Goal: Transaction & Acquisition: Purchase product/service

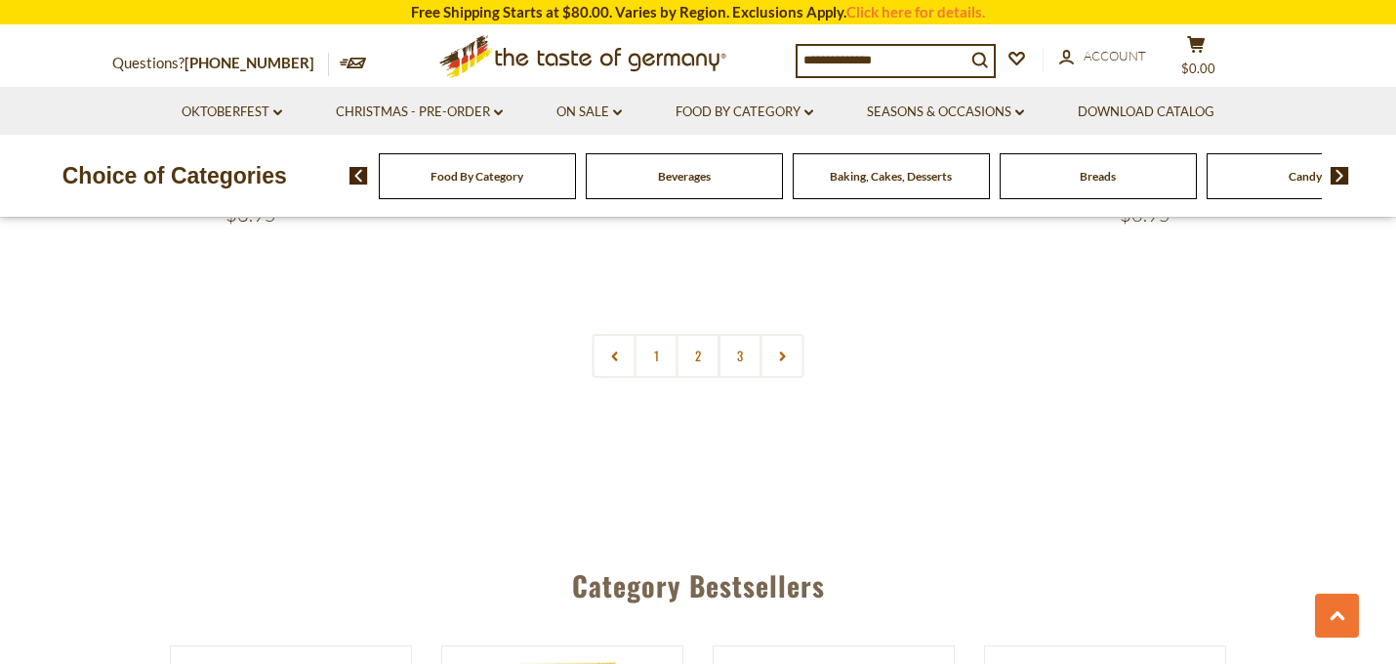
scroll to position [4764, 0]
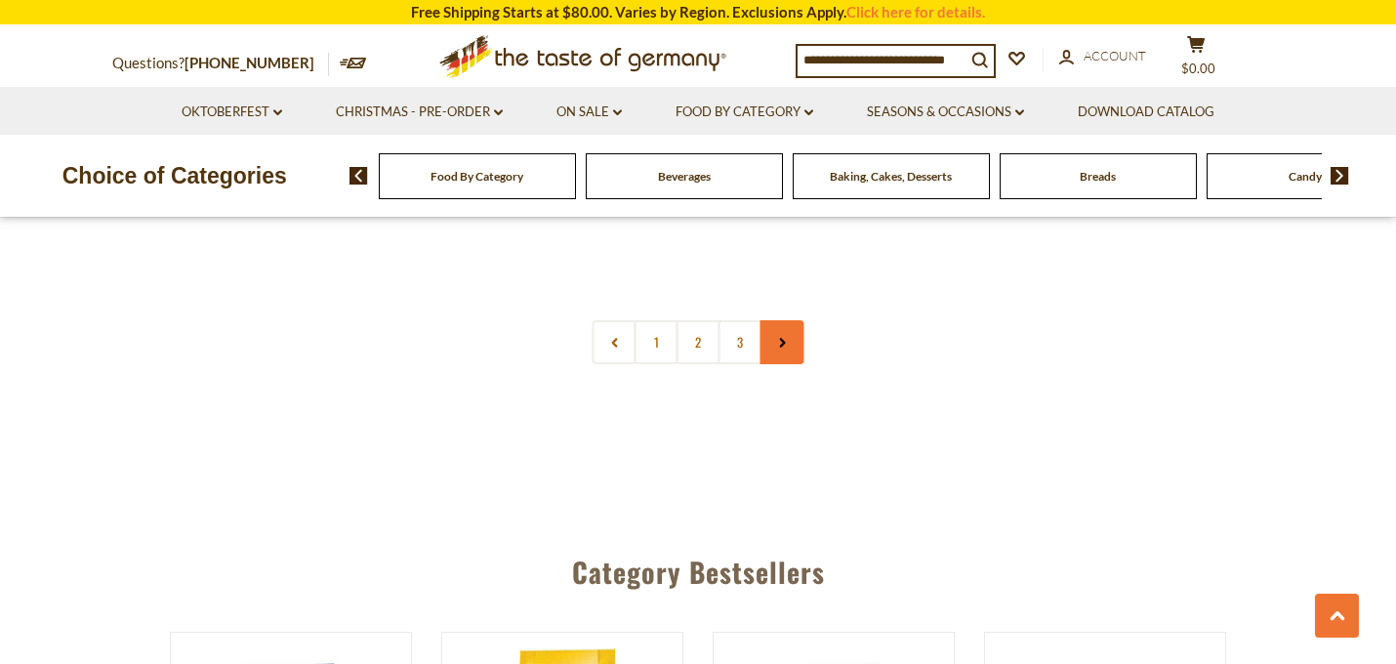
click at [777, 346] on icon at bounding box center [782, 343] width 12 height 10
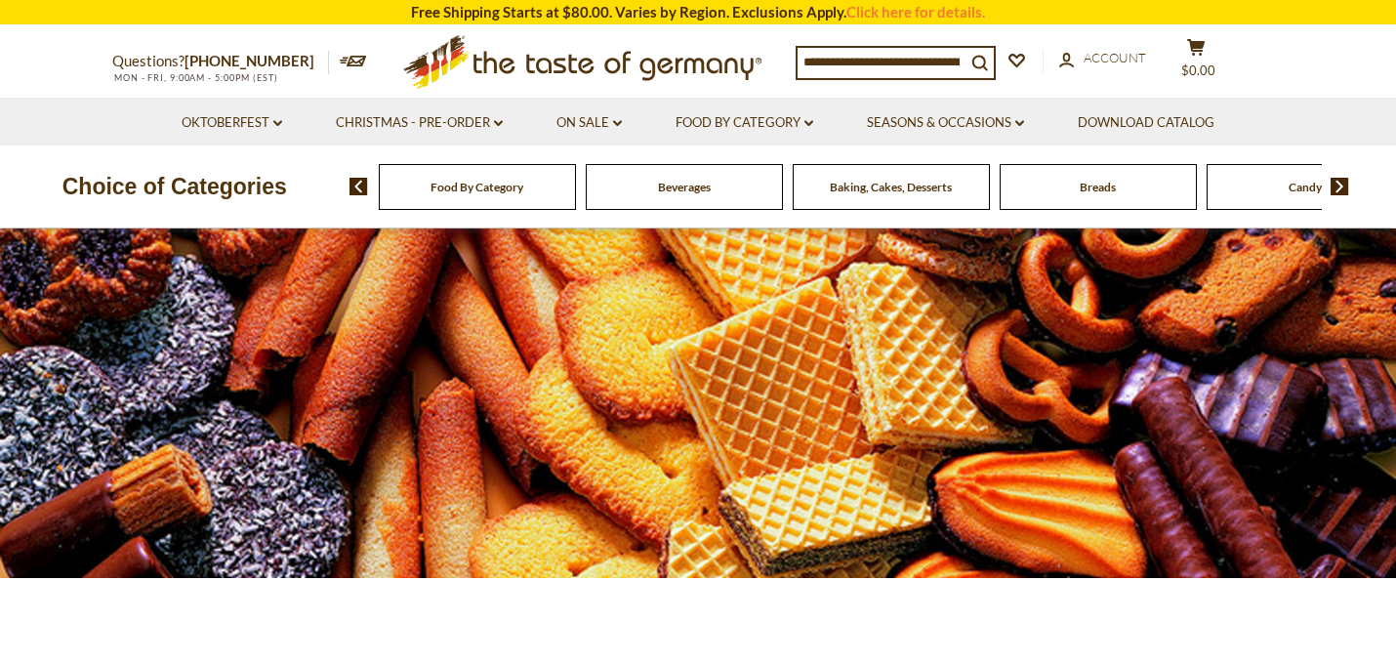
click at [1336, 185] on img at bounding box center [1340, 187] width 19 height 18
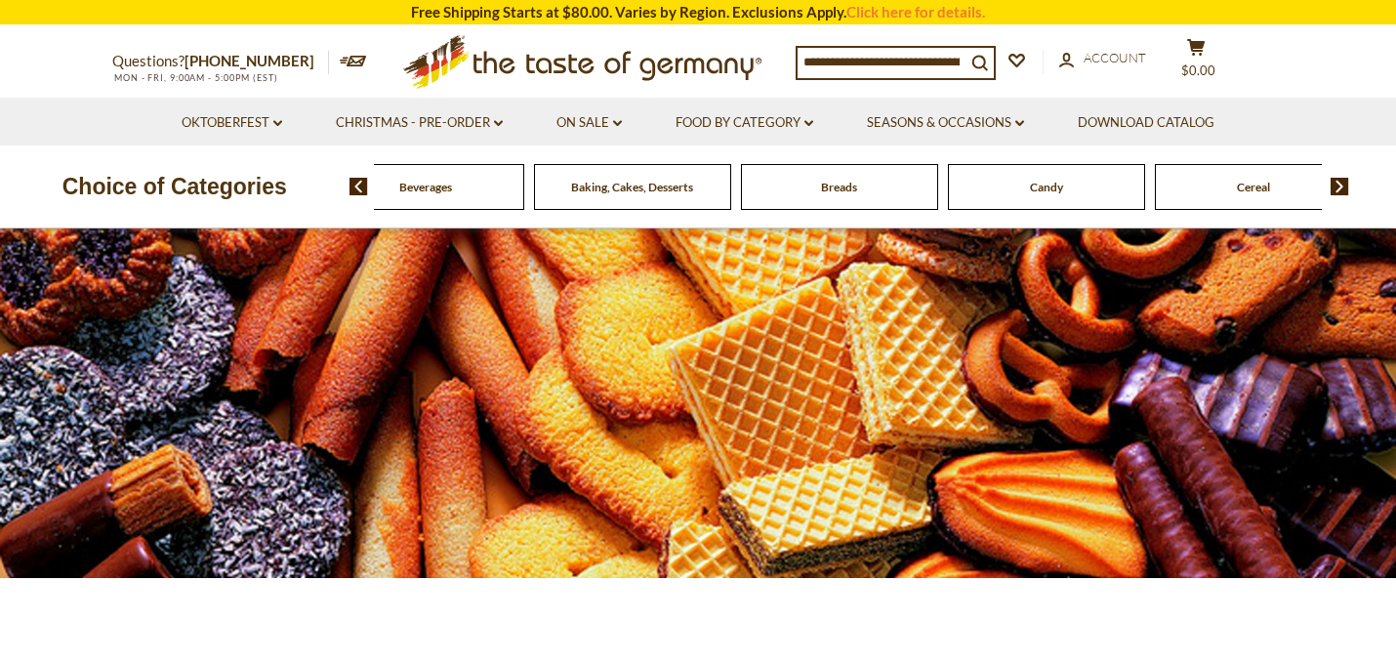
click at [360, 186] on img at bounding box center [358, 187] width 19 height 18
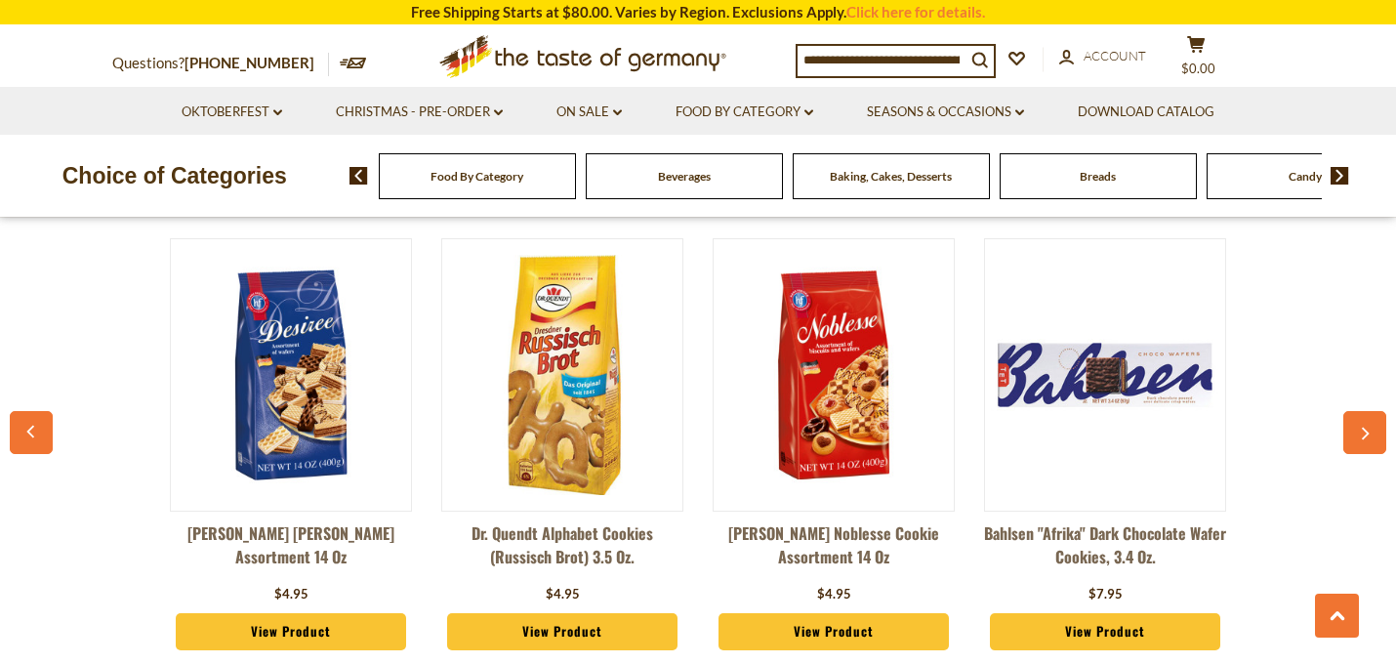
scroll to position [5155, 0]
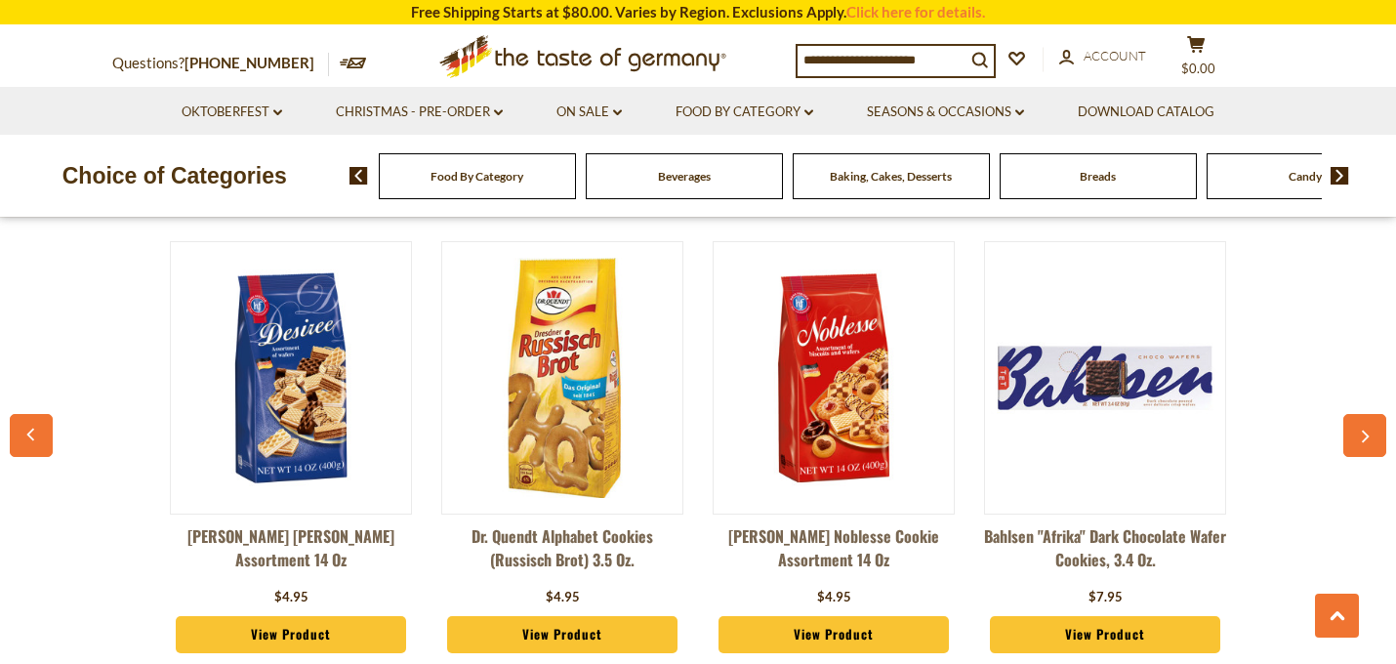
click at [1369, 433] on icon "button" at bounding box center [1365, 438] width 13 height 14
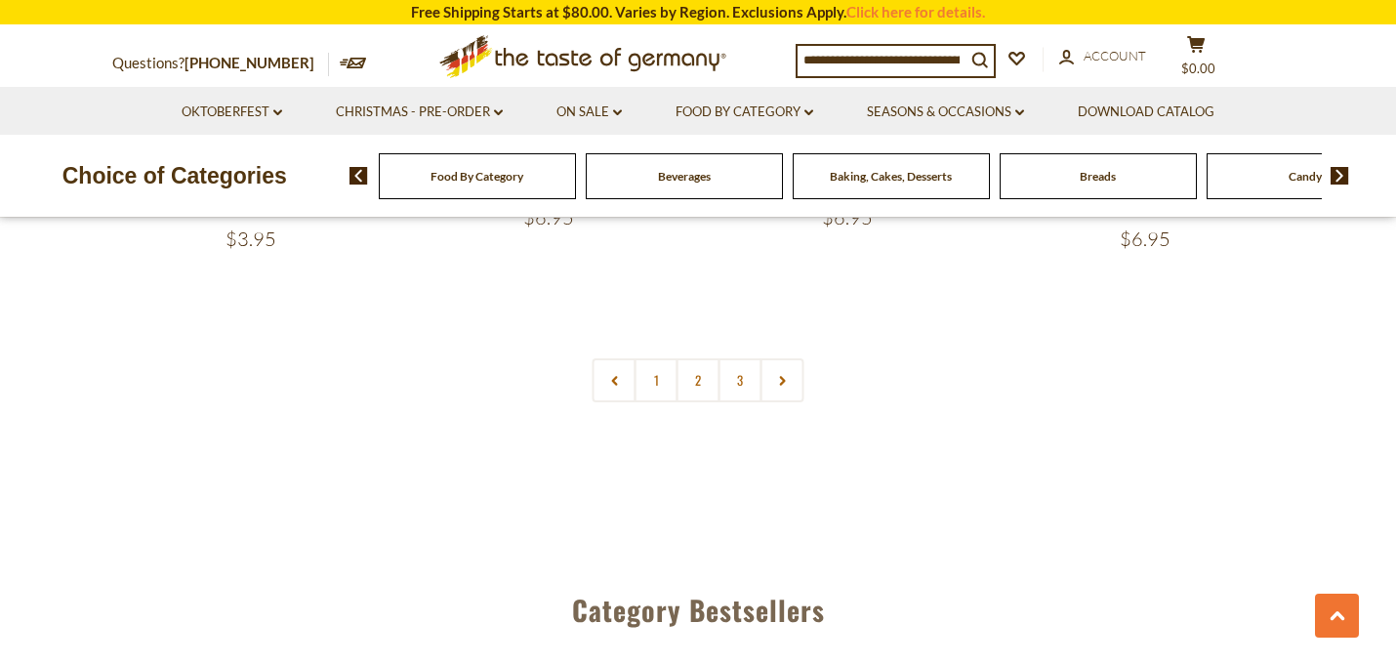
scroll to position [4725, 0]
click at [736, 389] on link "3" at bounding box center [741, 381] width 44 height 44
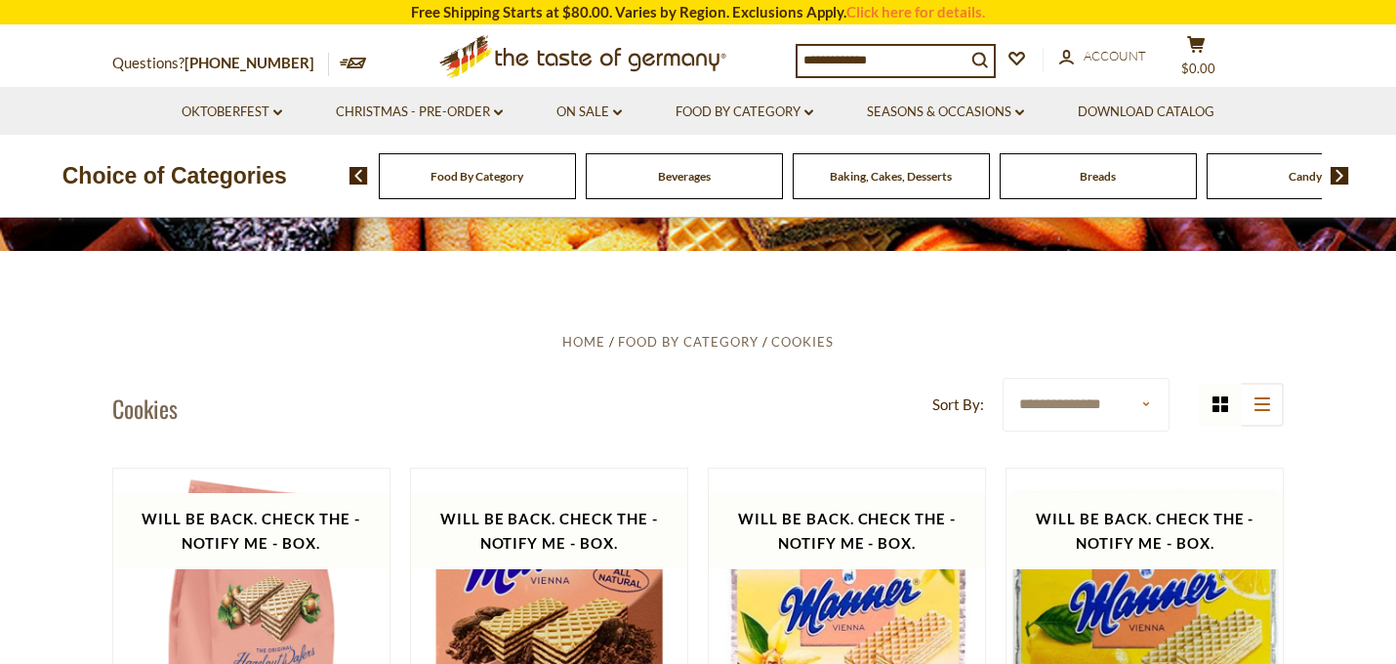
scroll to position [314, 0]
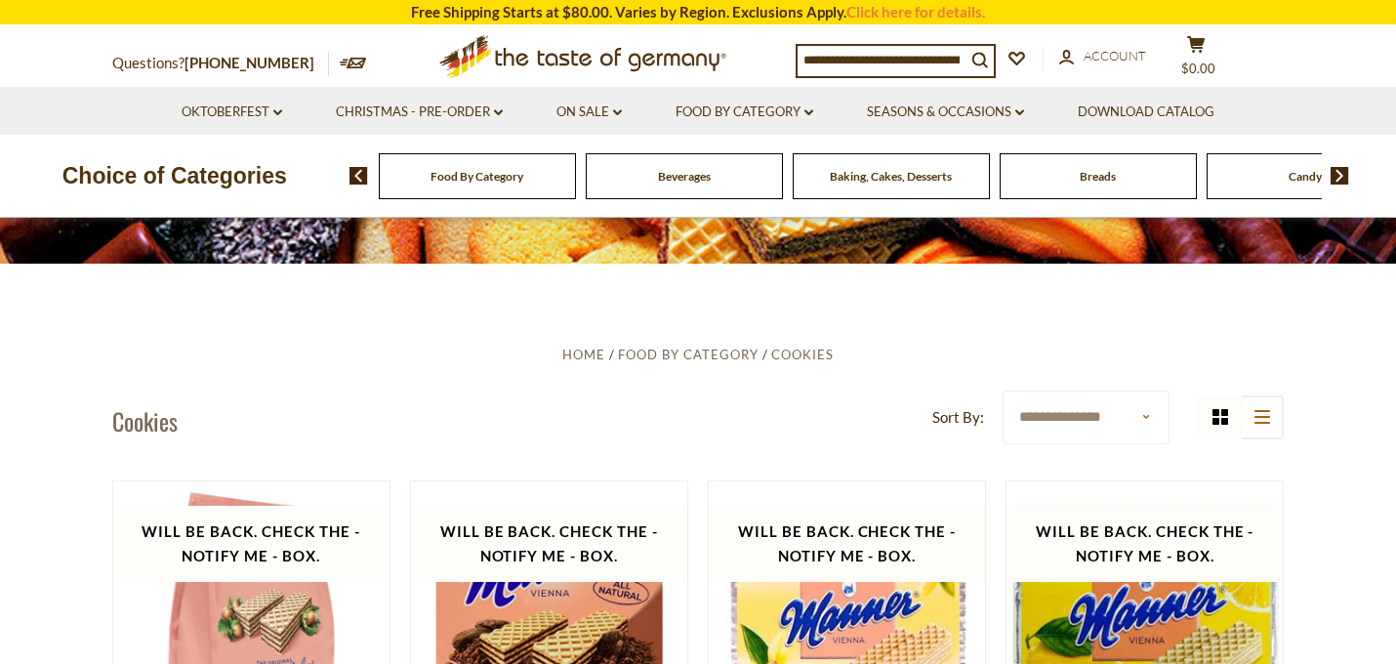
click at [906, 60] on input at bounding box center [882, 59] width 168 height 27
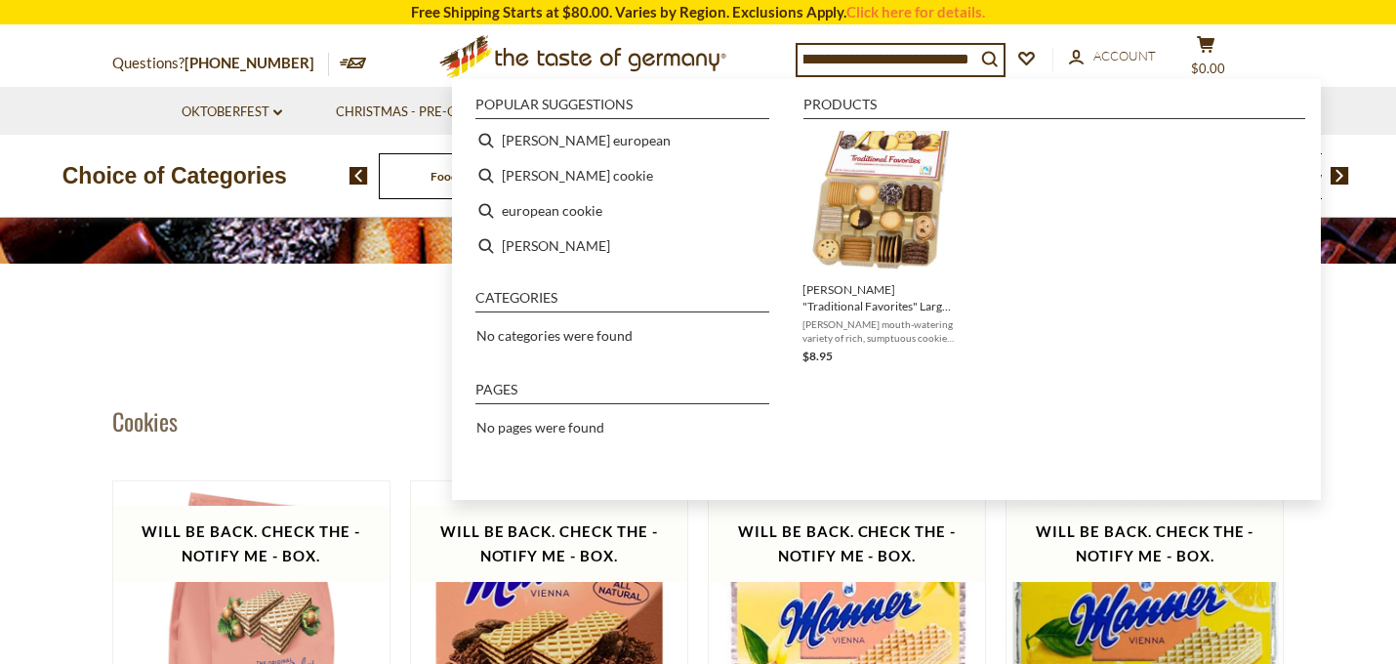
type input "**********"
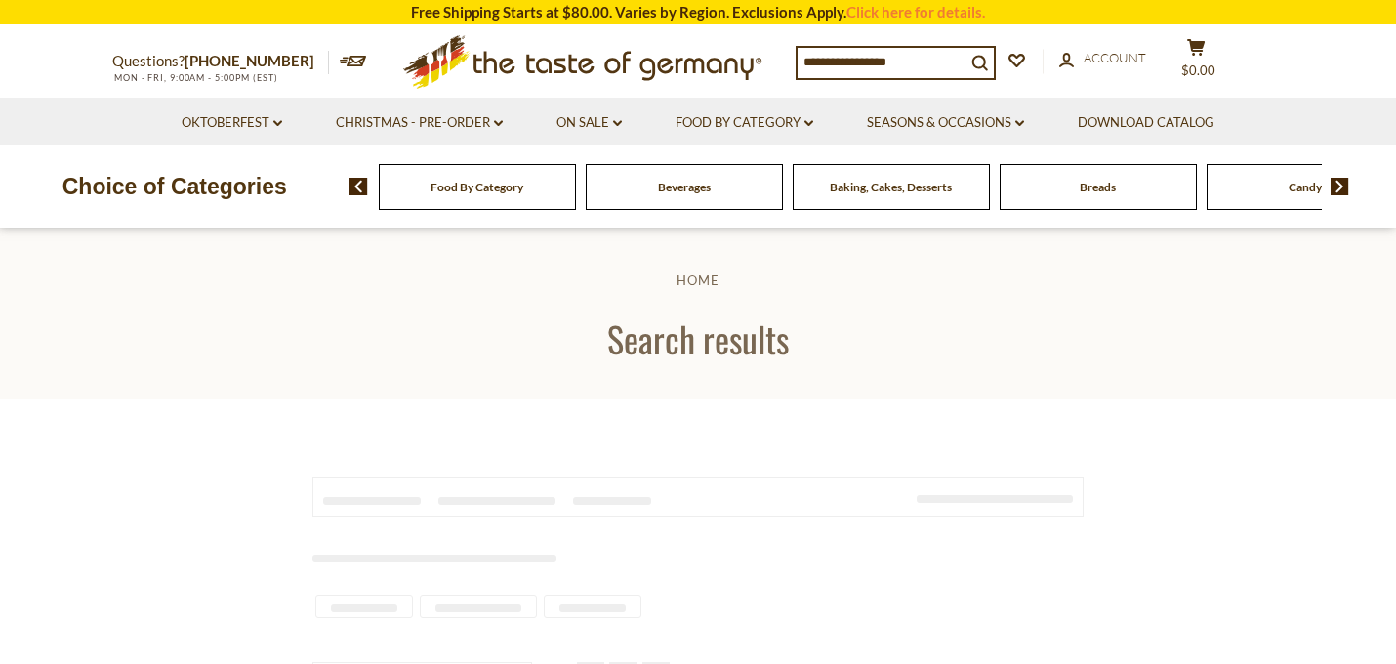
type input "**********"
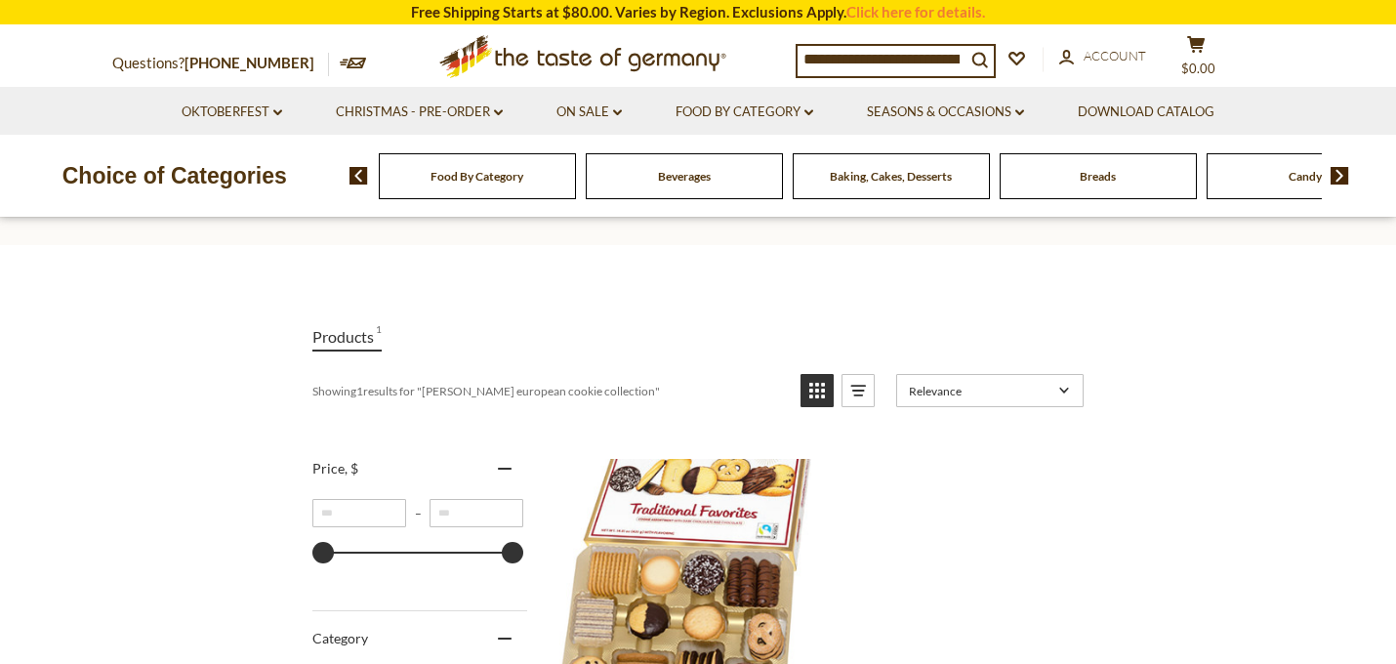
scroll to position [156, 0]
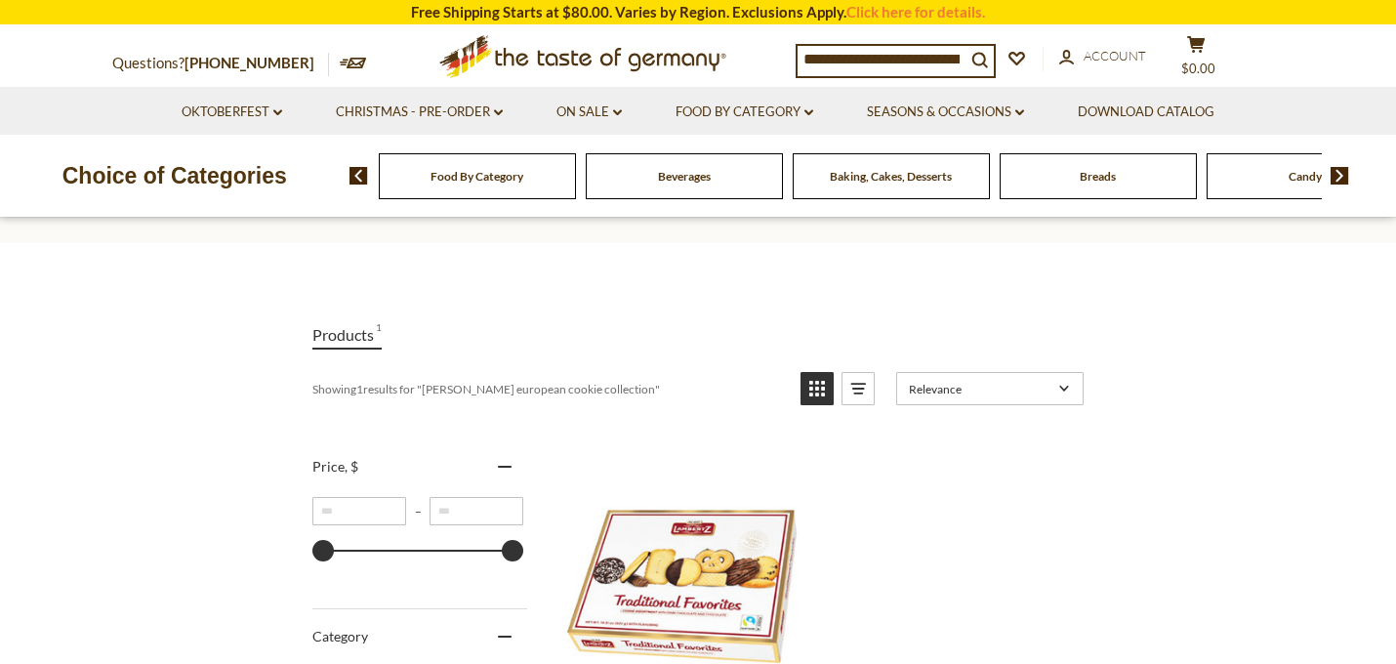
click at [698, 570] on img "Lambertz" at bounding box center [682, 586] width 259 height 259
